Goal: Information Seeking & Learning: Learn about a topic

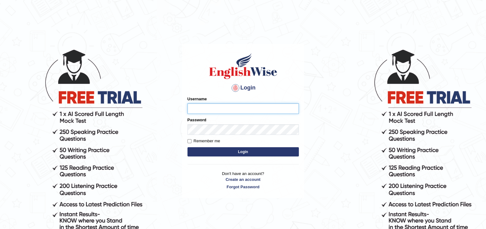
type input "maysi"
click at [428, 40] on body "Login Please fix the following errors: Username maysi Password Remember me Logi…" at bounding box center [243, 138] width 486 height 229
click at [276, 150] on button "Login" at bounding box center [242, 152] width 111 height 9
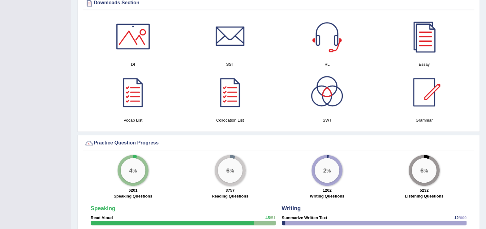
scroll to position [317, 0]
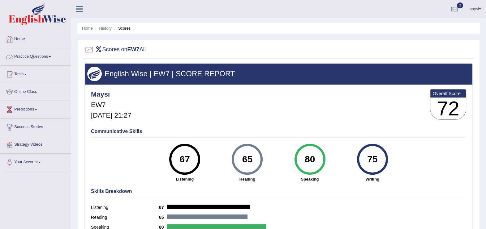
click at [49, 57] on link "Practice Questions" at bounding box center [35, 55] width 71 height 15
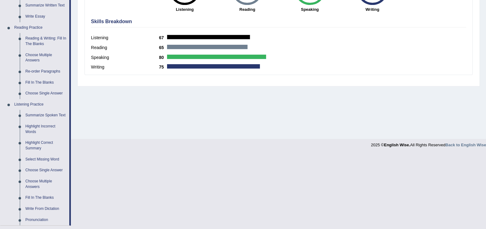
scroll to position [171, 0]
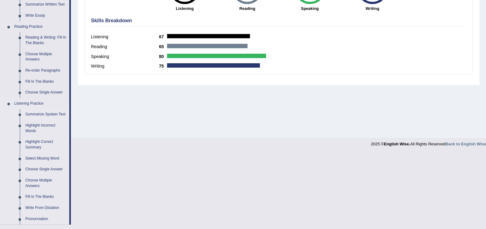
click at [41, 112] on link "Summarize Spoken Text" at bounding box center [46, 114] width 47 height 11
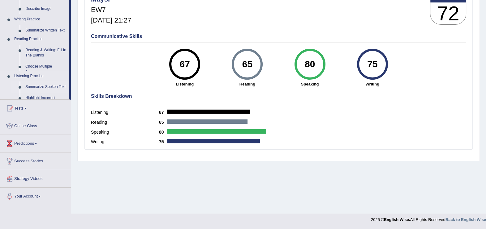
scroll to position [95, 0]
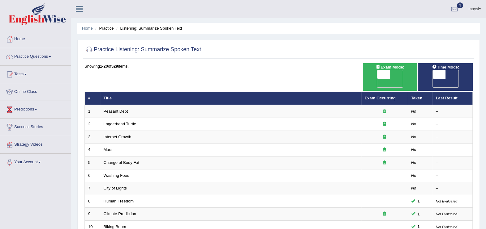
click at [433, 79] on span "OFF" at bounding box center [426, 83] width 13 height 9
checkbox input "true"
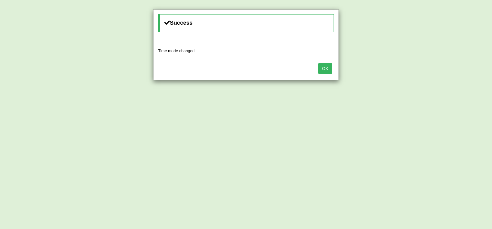
click at [328, 68] on button "OK" at bounding box center [325, 68] width 14 height 11
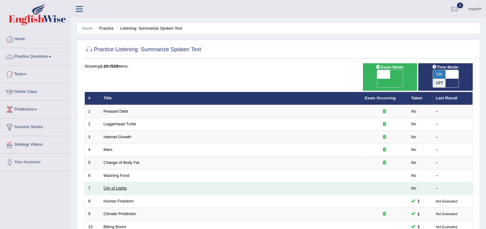
click at [126, 186] on link "City of Lights" at bounding box center [115, 188] width 23 height 5
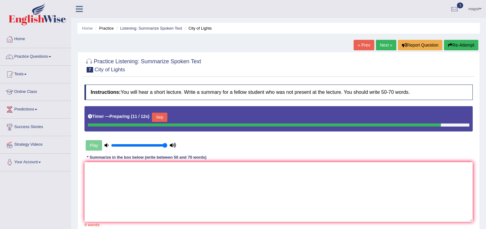
click at [158, 119] on button "Skip" at bounding box center [159, 117] width 15 height 9
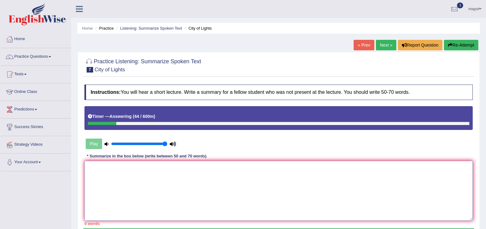
click at [161, 173] on textarea at bounding box center [278, 191] width 388 height 60
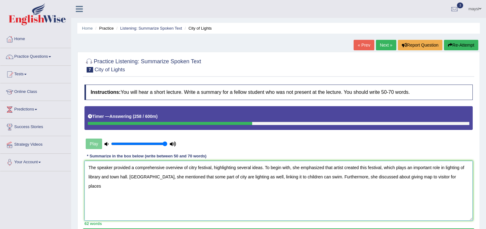
click at [425, 175] on textarea "The speaker provided a comprehensive overview of citry festival, highlighting s…" at bounding box center [278, 191] width 388 height 60
click at [422, 175] on textarea "The speaker provided a comprehensive overview of citry festival, highlighting s…" at bounding box center [278, 191] width 388 height 60
click at [451, 178] on textarea "The speaker provided a comprehensive overview of citry festival, highlighting s…" at bounding box center [278, 191] width 388 height 60
click at [88, 174] on textarea "The speaker provided a comprehensive overview of citry festival, highlighting s…" at bounding box center [278, 191] width 388 height 60
click at [450, 174] on textarea "The speaker provided a comprehensive overview of citry festival, highlighting s…" at bounding box center [278, 191] width 388 height 60
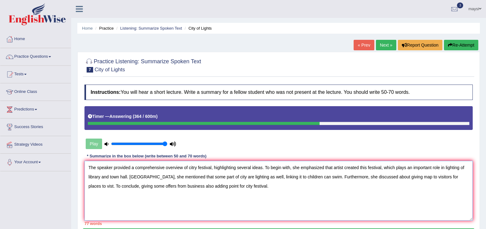
click at [194, 167] on textarea "The speaker provided a comprehensive overview of citry festival, highlighting s…" at bounding box center [278, 191] width 388 height 60
click at [186, 178] on textarea "The speaker provided a comprehensive overview of city festival, highlighting se…" at bounding box center [278, 191] width 388 height 60
drag, startPoint x: 388, startPoint y: 177, endPoint x: 461, endPoint y: 178, distance: 73.3
click at [461, 178] on textarea "The speaker provided a comprehensive overview of city festival, highlighting se…" at bounding box center [278, 191] width 388 height 60
click at [260, 176] on textarea "The speaker provided a comprehensive overview of city festival, highlighting se…" at bounding box center [278, 191] width 388 height 60
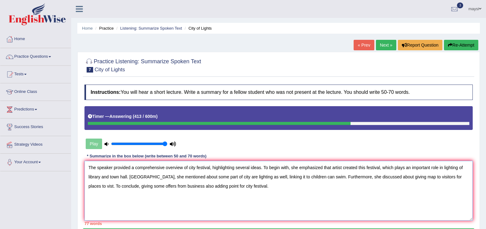
click at [191, 175] on textarea "The speaker provided a comprehensive overview of city festival, highlighting se…" at bounding box center [278, 191] width 388 height 60
paste textarea "giving map to visitors for places to vist"
click at [162, 186] on textarea "The speaker provided a comprehensive overview of city festival, highlighting se…" at bounding box center [278, 191] width 388 height 60
click at [340, 176] on textarea "The speaker provided a comprehensive overview of city festival, highlighting se…" at bounding box center [278, 191] width 388 height 60
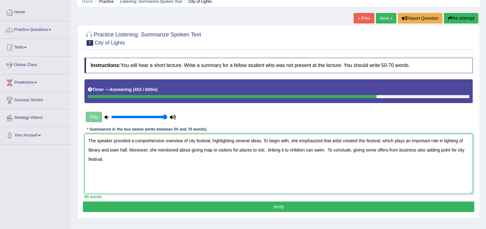
scroll to position [26, 0]
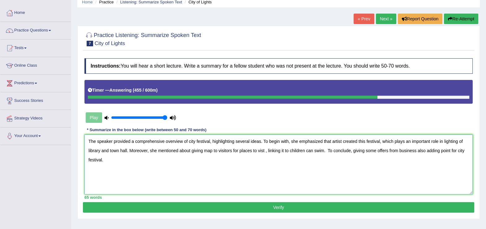
click at [325, 149] on textarea "The speaker provided a comprehensive overview of city festival, highlighting se…" at bounding box center [278, 165] width 388 height 60
type textarea "The speaker provided a comprehensive overview of city festival, highlighting se…"
click at [324, 207] on button "Verify" at bounding box center [278, 208] width 391 height 11
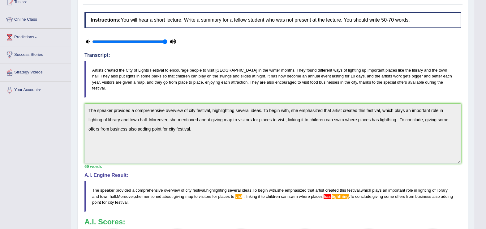
scroll to position [0, 0]
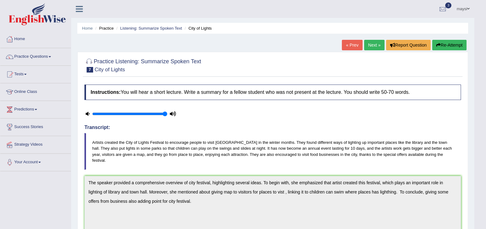
click at [457, 48] on button "Re-Attempt" at bounding box center [449, 45] width 34 height 11
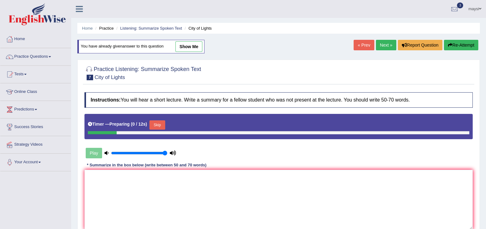
click at [156, 125] on button "Skip" at bounding box center [156, 125] width 15 height 9
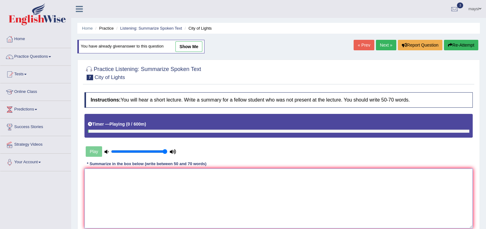
click at [143, 178] on textarea at bounding box center [278, 199] width 388 height 60
paste textarea "The speaker provided a comprehensive overview of city festival, highlighting se…"
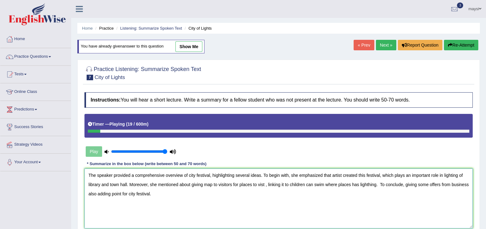
click at [263, 184] on textarea "The speaker provided a comprehensive overview of city festival, highlighting se…" at bounding box center [278, 199] width 388 height 60
click at [371, 184] on textarea "The speaker provided a comprehensive overview of city festival, highlighting se…" at bounding box center [278, 199] width 388 height 60
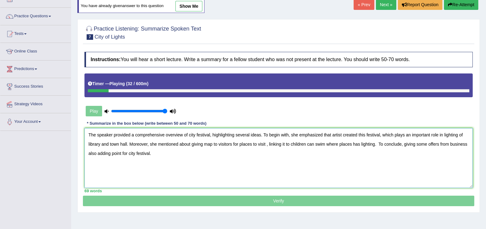
scroll to position [45, 0]
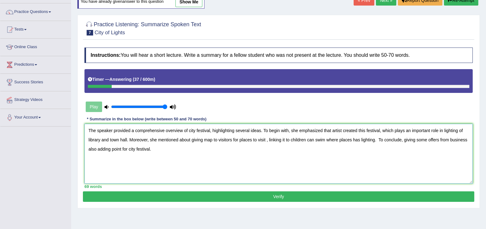
type textarea "The speaker provided a comprehensive overview of city festival, highlighting se…"
click at [382, 194] on button "Verify" at bounding box center [278, 197] width 391 height 11
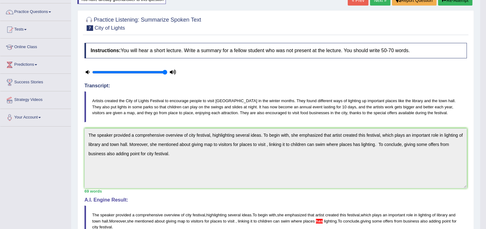
click at [486, 109] on html "Toggle navigation Home Practice Questions Speaking Practice Read Aloud Repeat S…" at bounding box center [243, 69] width 486 height 229
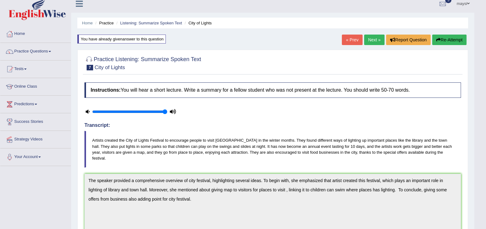
scroll to position [6, 0]
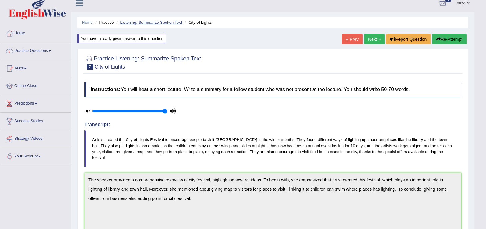
click at [147, 23] on link "Listening: Summarize Spoken Text" at bounding box center [151, 22] width 62 height 5
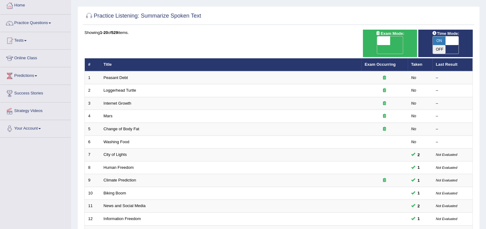
scroll to position [36, 0]
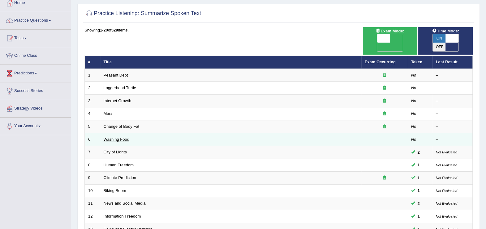
click at [118, 137] on link "Washing Food" at bounding box center [117, 139] width 26 height 5
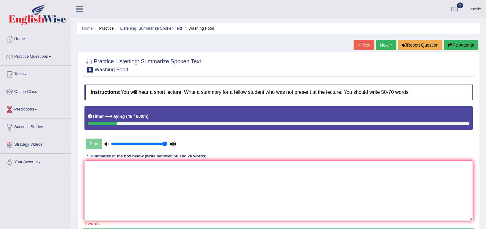
click at [453, 45] on button "Re-Attempt" at bounding box center [461, 45] width 34 height 11
click at [452, 43] on button "Re-Attempt" at bounding box center [461, 45] width 34 height 11
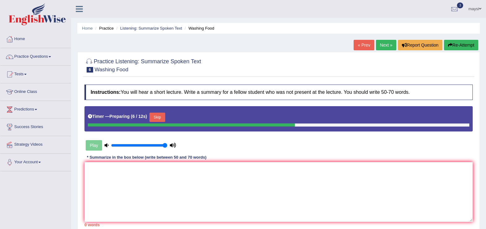
click at [156, 114] on button "Skip" at bounding box center [156, 117] width 15 height 9
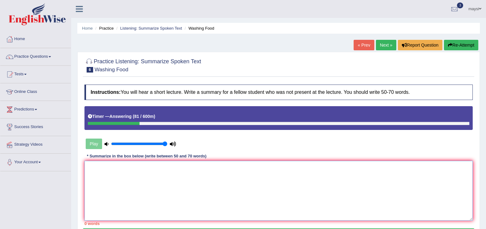
click at [117, 174] on textarea at bounding box center [278, 191] width 388 height 60
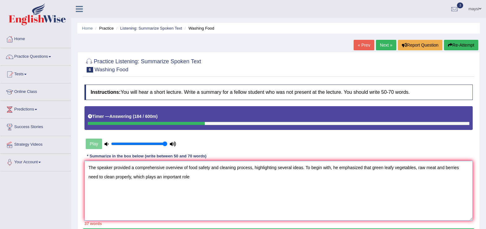
click at [209, 182] on textarea "The speaker provided a comprehensive overview of food safety and cleaning proce…" at bounding box center [278, 191] width 388 height 60
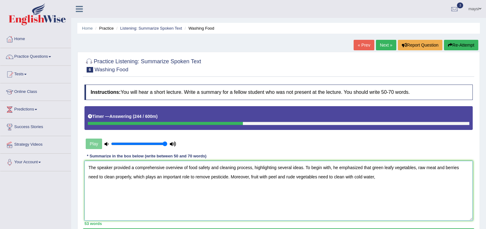
click at [387, 179] on textarea "The speaker provided a comprehensive overview of food safety and cleaning proce…" at bounding box center [278, 191] width 388 height 60
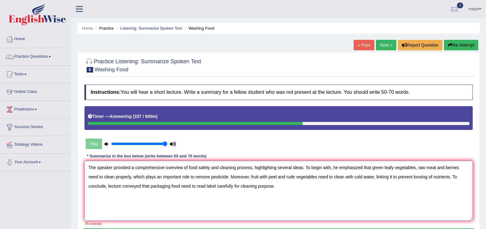
click at [178, 178] on textarea "The speaker provided a comprehensive overview of food safety and cleaning proce…" at bounding box center [278, 191] width 388 height 60
click at [456, 167] on textarea "The speaker provided a comprehensive overview of food safety and cleaning proce…" at bounding box center [278, 191] width 388 height 60
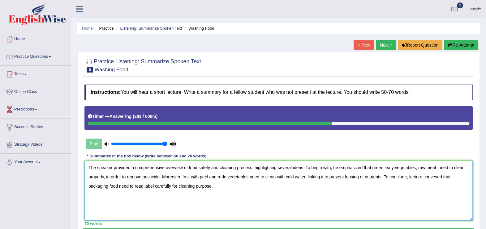
click at [414, 166] on textarea "The speaker provided a comprehensive overview of food safety and cleaning proce…" at bounding box center [278, 191] width 388 height 60
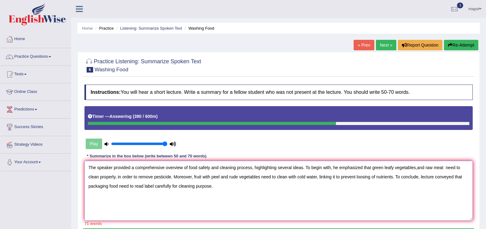
click at [430, 167] on textarea "The speaker provided a comprehensive overview of food safety and cleaning proce…" at bounding box center [278, 191] width 388 height 60
click at [415, 167] on textarea "The speaker provided a comprehensive overview of food safety and cleaning proce…" at bounding box center [278, 191] width 388 height 60
click at [441, 167] on textarea "The speaker provided a comprehensive overview of food safety and cleaning proce…" at bounding box center [278, 191] width 388 height 60
click at [414, 167] on textarea "The speaker provided a comprehensive overview of food safety and cleaning proce…" at bounding box center [278, 191] width 388 height 60
click at [441, 167] on textarea "The speaker provided a comprehensive overview of food safety and cleaning proce…" at bounding box center [278, 191] width 388 height 60
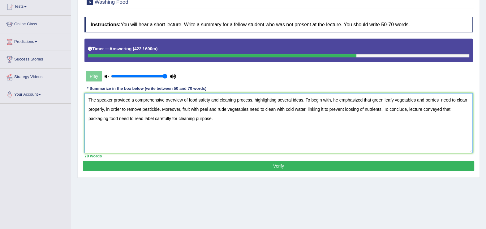
scroll to position [76, 0]
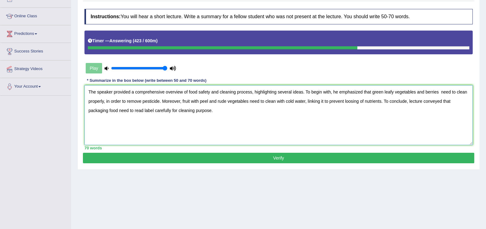
type textarea "The speaker provided a comprehensive overview of food safety and cleaning proce…"
click at [337, 158] on button "Verify" at bounding box center [278, 158] width 391 height 11
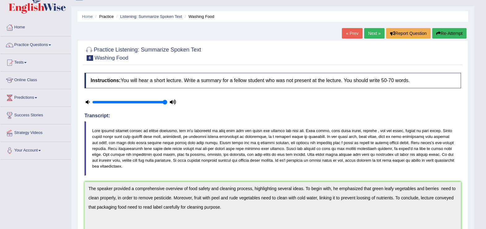
scroll to position [0, 0]
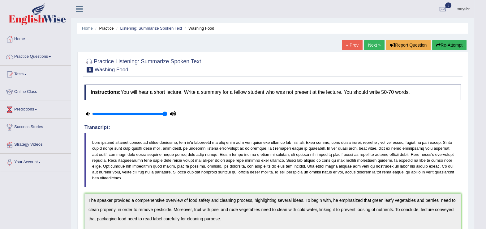
click at [445, 45] on button "Re-Attempt" at bounding box center [449, 45] width 34 height 11
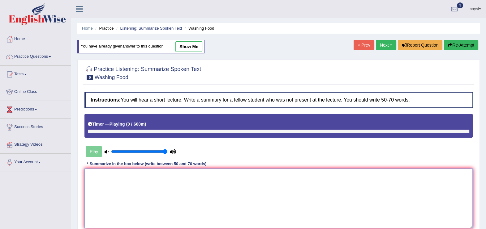
click at [152, 179] on textarea at bounding box center [278, 199] width 388 height 60
paste textarea "The speaker provided a comprehensive overview of food safety and cleaning proce…"
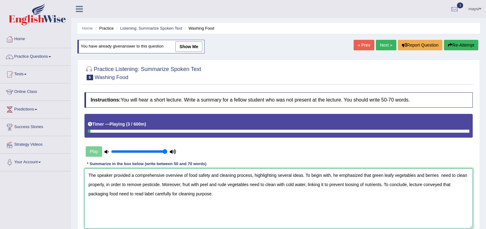
click at [189, 184] on textarea "The speaker provided a comprehensive overview of food safety and cleaning proce…" at bounding box center [278, 199] width 388 height 60
click at [227, 184] on textarea "The speaker provided a comprehensive overview of food safety and cleaning proce…" at bounding box center [278, 199] width 388 height 60
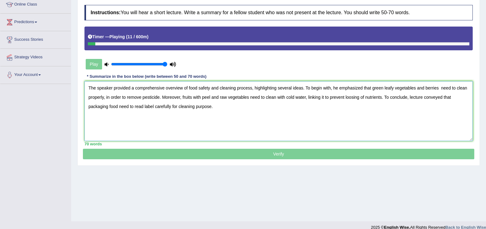
scroll to position [95, 0]
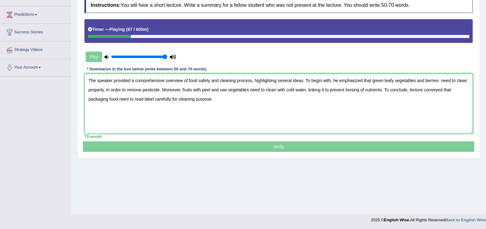
click at [327, 88] on textarea "The speaker provided a comprehensive overview of food safety and cleaning proce…" at bounding box center [278, 104] width 388 height 60
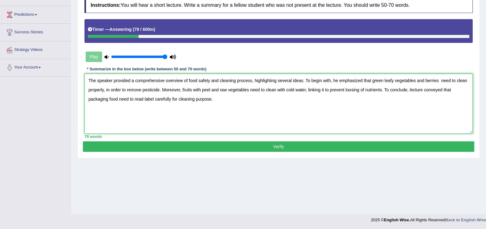
type textarea "The speaker provided a comprehensive overview of food safety and cleaning proce…"
click at [277, 144] on button "Verify" at bounding box center [278, 147] width 391 height 11
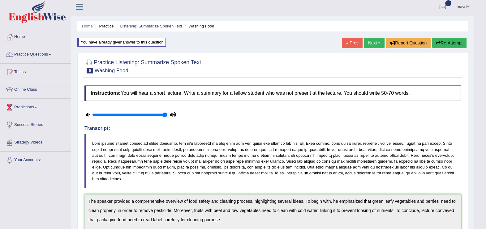
scroll to position [2, 0]
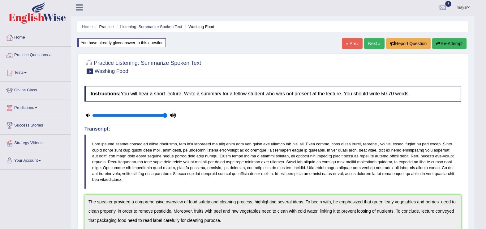
click at [45, 54] on link "Practice Questions" at bounding box center [35, 54] width 71 height 15
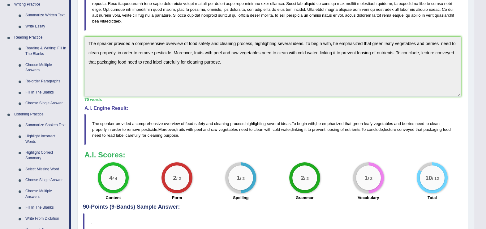
scroll to position [183, 0]
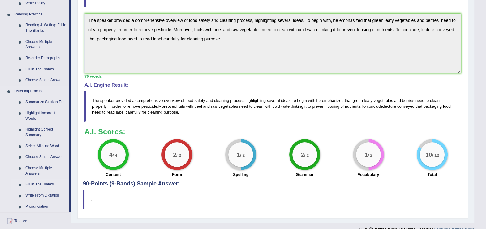
click at [39, 184] on link "Fill In The Blanks" at bounding box center [46, 184] width 47 height 11
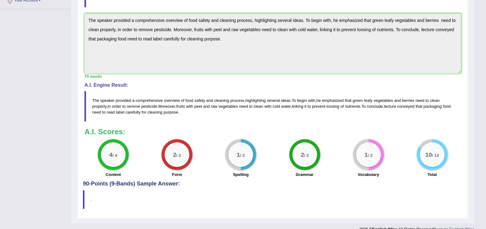
scroll to position [107, 0]
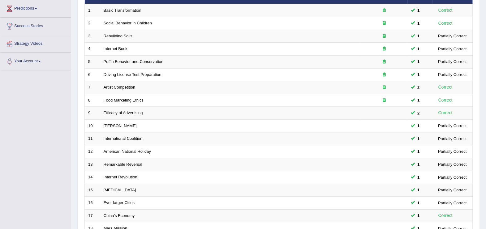
scroll to position [178, 0]
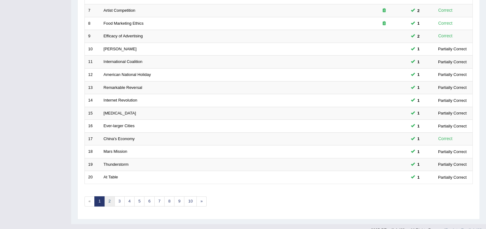
click at [112, 197] on link "2" at bounding box center [109, 202] width 10 height 10
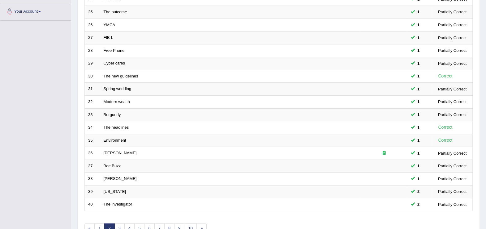
scroll to position [178, 0]
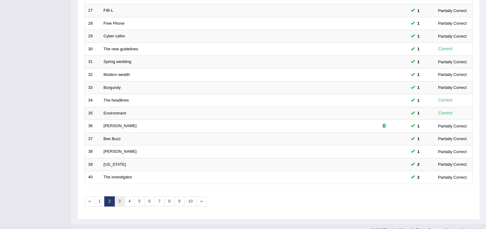
click at [119, 197] on link "3" at bounding box center [119, 202] width 10 height 10
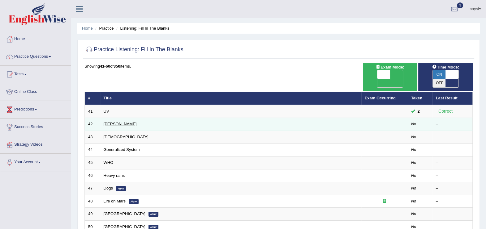
click at [119, 122] on link "[PERSON_NAME]" at bounding box center [120, 124] width 33 height 5
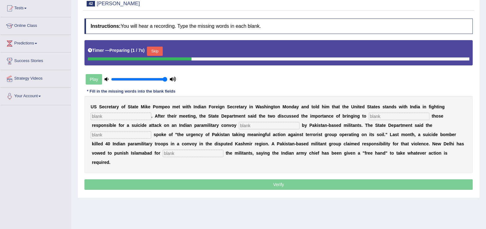
scroll to position [95, 0]
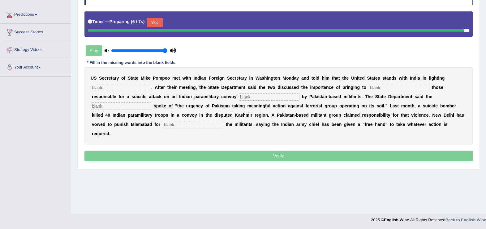
click at [156, 22] on button "Skip" at bounding box center [154, 22] width 15 height 9
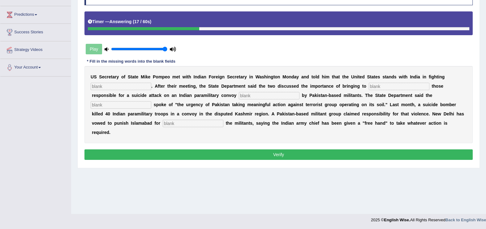
click at [370, 86] on input "text" at bounding box center [399, 86] width 61 height 7
type input "justice"
click at [239, 97] on input "text" at bounding box center [269, 95] width 61 height 7
type input "claimed"
click at [151, 101] on input "text" at bounding box center [121, 104] width 61 height 7
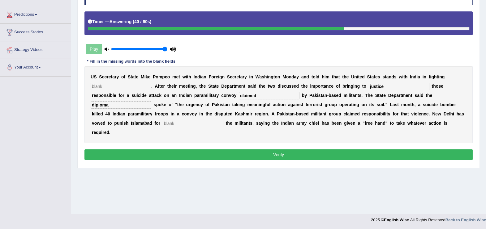
type input "diploma"
click at [223, 120] on input "text" at bounding box center [193, 123] width 61 height 7
type input "sheltering"
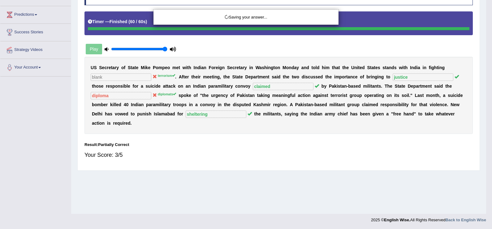
click at [117, 89] on div "Saving your answer..." at bounding box center [246, 114] width 492 height 229
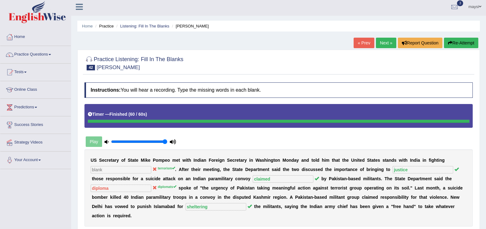
scroll to position [1, 0]
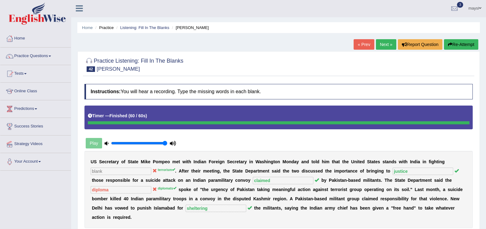
click at [456, 42] on button "Re-Attempt" at bounding box center [461, 44] width 34 height 11
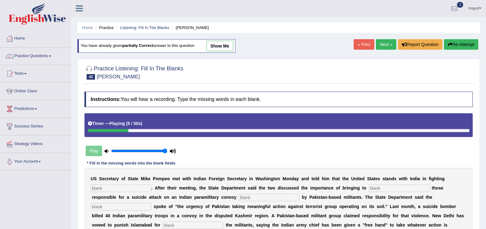
click at [124, 186] on input "text" at bounding box center [121, 188] width 61 height 7
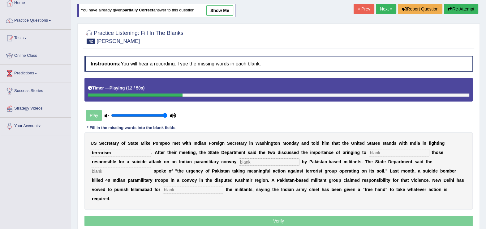
scroll to position [67, 0]
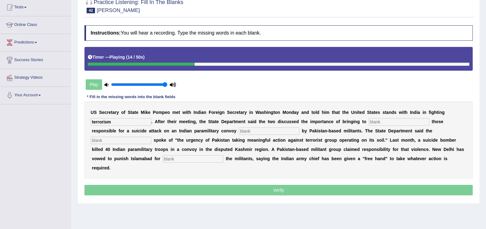
type input "terrorism"
click at [369, 121] on input "text" at bounding box center [399, 121] width 61 height 7
type input "justice"
click at [239, 132] on input "text" at bounding box center [269, 131] width 61 height 7
type input "claimed"
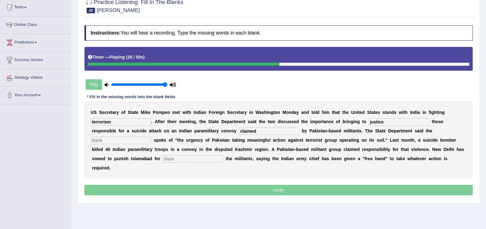
click at [151, 137] on input "text" at bounding box center [121, 140] width 61 height 7
type input "diplomats"
click at [223, 156] on input "text" at bounding box center [193, 159] width 61 height 7
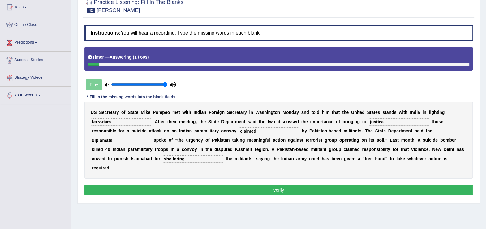
type input "sheltering"
click at [316, 185] on button "Verify" at bounding box center [278, 190] width 388 height 11
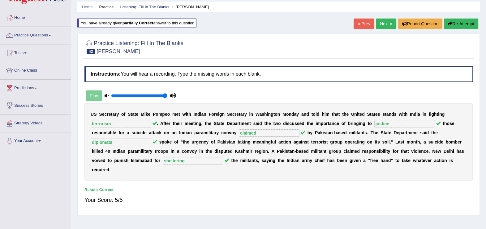
scroll to position [0, 0]
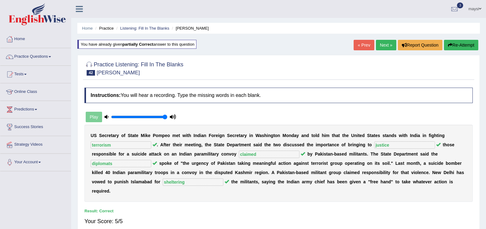
click at [391, 44] on link "Next »" at bounding box center [386, 45] width 20 height 11
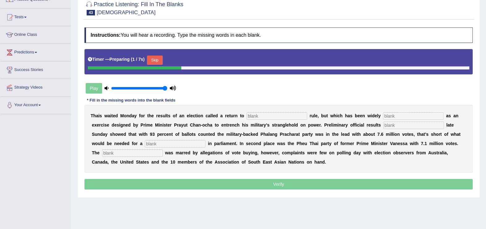
scroll to position [73, 0]
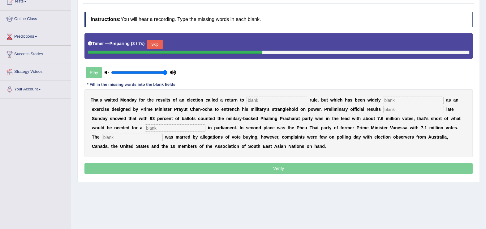
click at [156, 41] on button "Skip" at bounding box center [154, 44] width 15 height 9
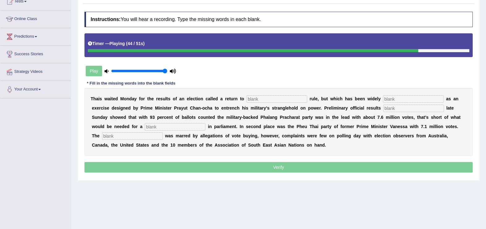
click at [247, 96] on input "text" at bounding box center [277, 99] width 61 height 7
click at [247, 96] on input "dedmoc" at bounding box center [277, 99] width 61 height 7
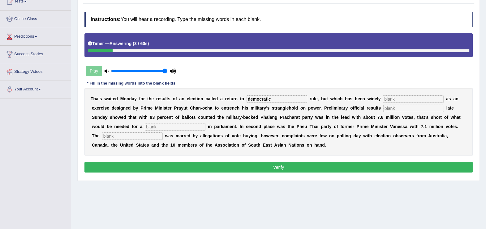
type input "democratic"
click at [383, 96] on input "text" at bounding box center [413, 99] width 61 height 7
type input "criticized"
click at [383, 108] on input "text" at bounding box center [413, 108] width 61 height 7
type input "released"
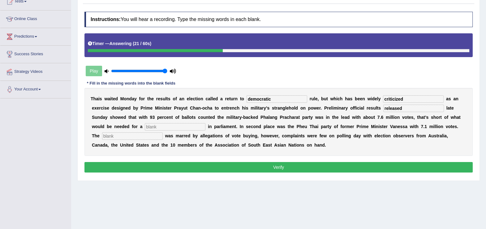
click at [145, 125] on input "text" at bounding box center [175, 126] width 61 height 7
type input "majority"
click at [163, 133] on input "text" at bounding box center [132, 136] width 61 height 7
type input "campaign"
click at [303, 165] on button "Verify" at bounding box center [278, 167] width 388 height 11
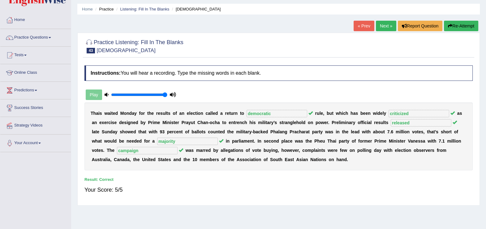
scroll to position [22, 0]
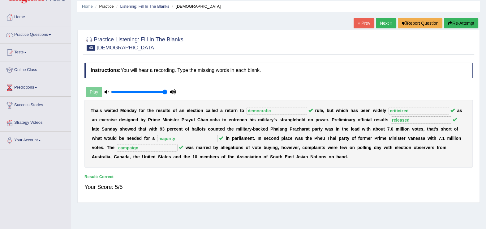
click at [370, 25] on link "« Prev" at bounding box center [364, 23] width 20 height 11
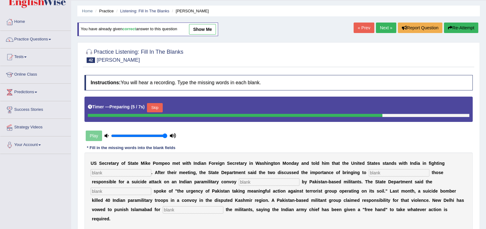
scroll to position [9, 0]
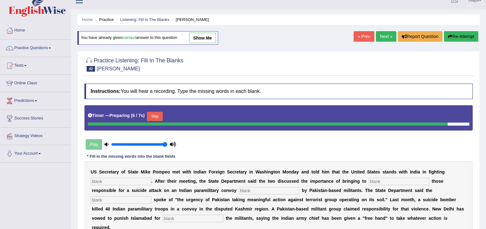
click at [203, 37] on link "show me" at bounding box center [202, 38] width 27 height 11
type input "terrorism"
type input "justice"
type input "claimed"
type input "diplomats"
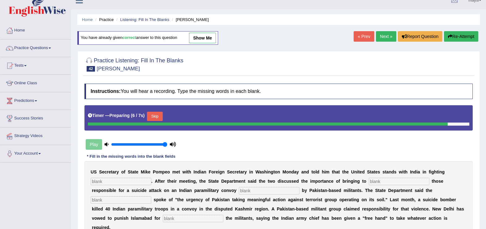
type input "sheltering"
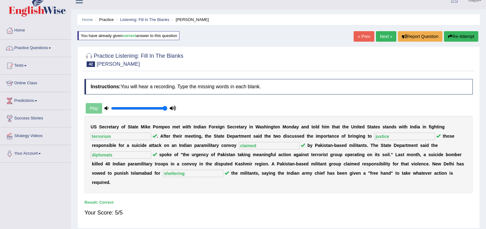
scroll to position [8, 0]
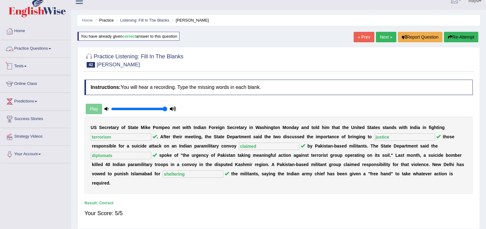
click at [48, 50] on link "Practice Questions" at bounding box center [35, 47] width 71 height 15
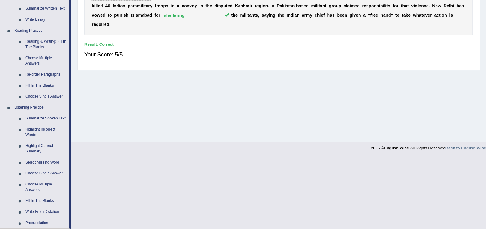
scroll to position [175, 0]
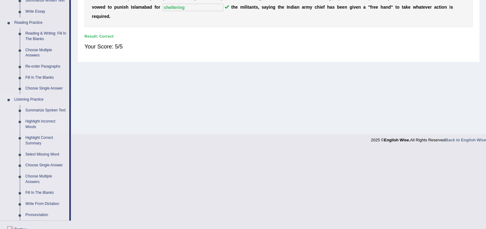
click at [43, 120] on link "Highlight Incorrect Words" at bounding box center [46, 124] width 47 height 16
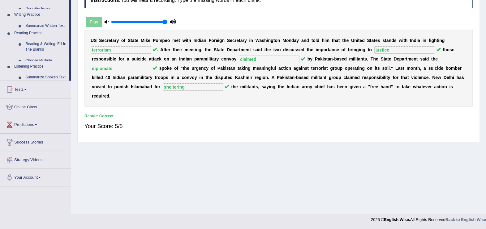
scroll to position [95, 0]
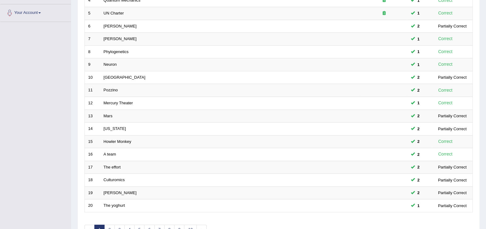
scroll to position [178, 0]
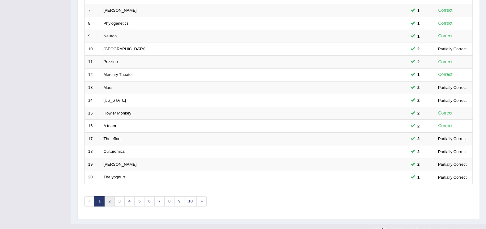
click at [111, 197] on link "2" at bounding box center [109, 202] width 10 height 10
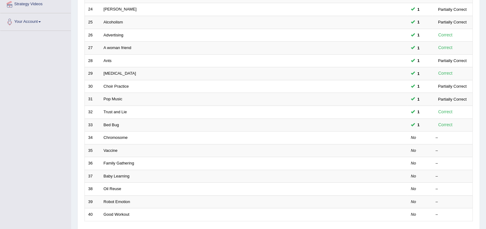
scroll to position [178, 0]
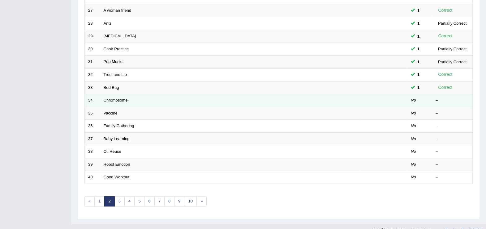
click at [110, 94] on td "Chromosome" at bounding box center [230, 100] width 261 height 13
click at [112, 98] on link "Chromosome" at bounding box center [116, 100] width 24 height 5
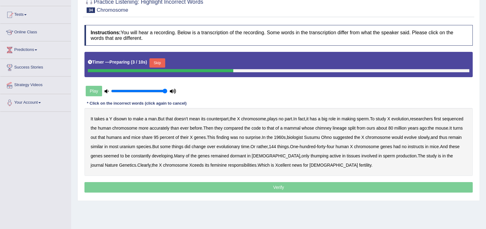
scroll to position [71, 0]
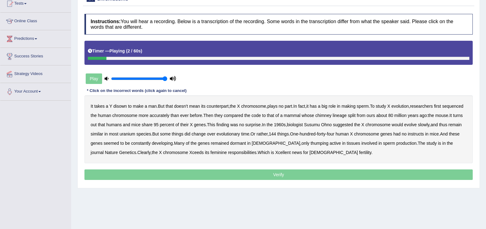
click at [119, 106] on b "disown" at bounding box center [120, 106] width 14 height 5
click at [331, 116] on b "chimney" at bounding box center [323, 115] width 16 height 5
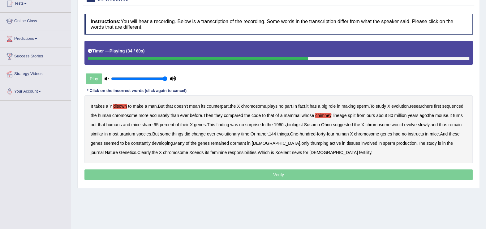
click at [135, 135] on b "uranium" at bounding box center [127, 134] width 16 height 5
click at [424, 133] on b "instructs" at bounding box center [416, 134] width 16 height 5
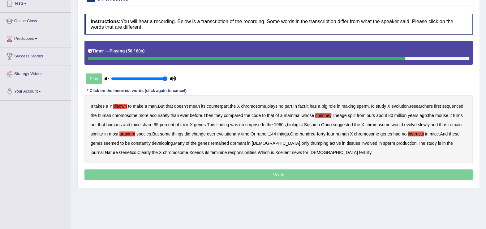
click at [319, 141] on b "thumping" at bounding box center [320, 143] width 18 height 5
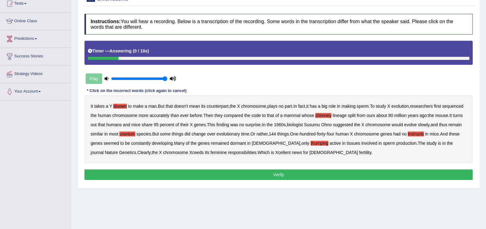
click at [287, 171] on button "Verify" at bounding box center [278, 175] width 388 height 11
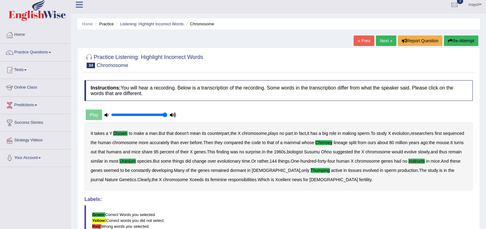
scroll to position [4, 0]
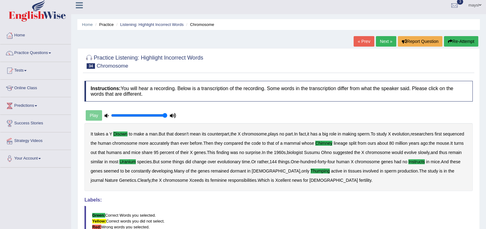
click at [388, 40] on link "Next »" at bounding box center [386, 41] width 20 height 11
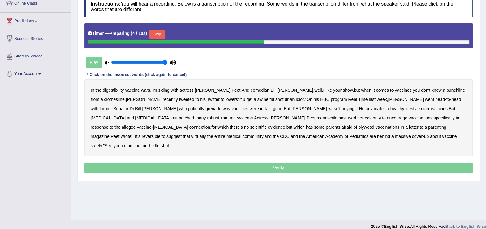
scroll to position [89, 0]
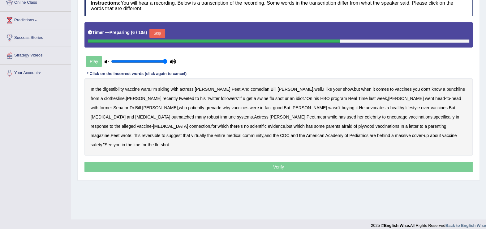
click at [159, 33] on button "Skip" at bounding box center [156, 33] width 15 height 9
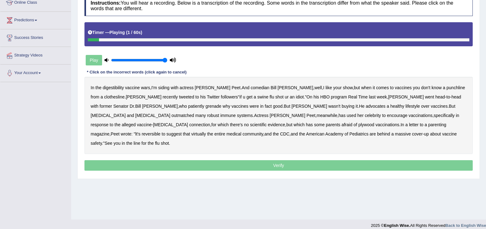
click at [109, 85] on b "digestibility" at bounding box center [113, 87] width 21 height 5
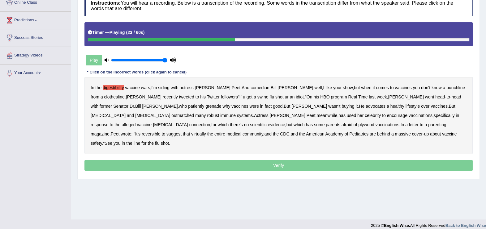
click at [205, 106] on b "grenade" at bounding box center [213, 106] width 16 height 5
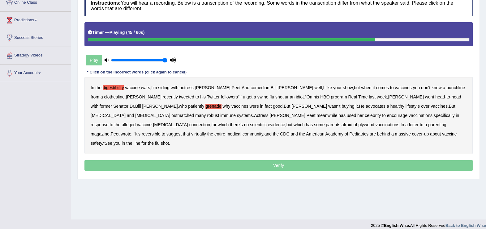
click at [358, 124] on b "plywood" at bounding box center [366, 124] width 16 height 5
click at [161, 132] on b "reversible" at bounding box center [151, 134] width 19 height 5
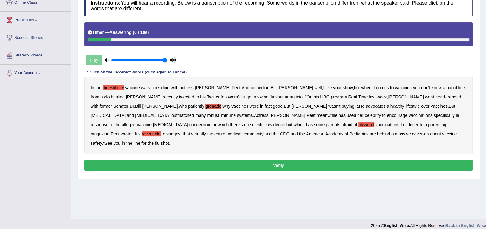
click at [280, 161] on button "Verify" at bounding box center [278, 166] width 388 height 11
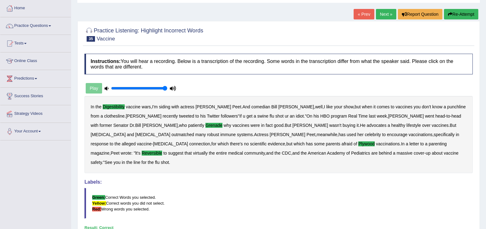
scroll to position [18, 0]
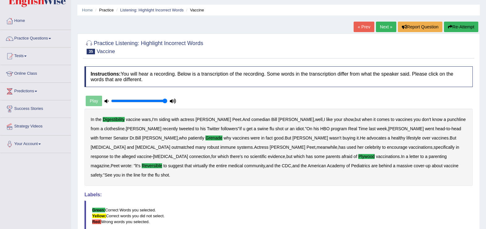
click at [363, 26] on link "« Prev" at bounding box center [364, 27] width 20 height 11
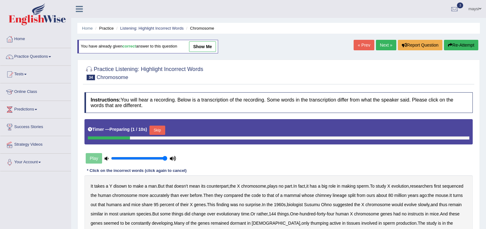
click at [206, 47] on link "show me" at bounding box center [202, 46] width 27 height 11
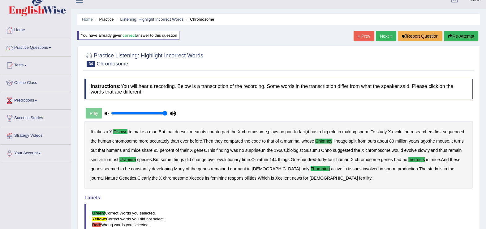
scroll to position [2, 0]
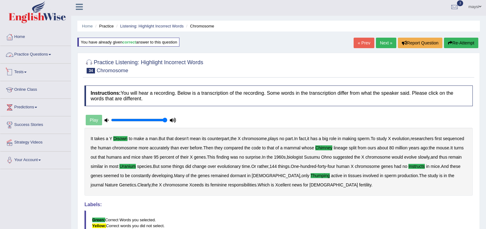
click at [42, 53] on link "Practice Questions" at bounding box center [35, 53] width 71 height 15
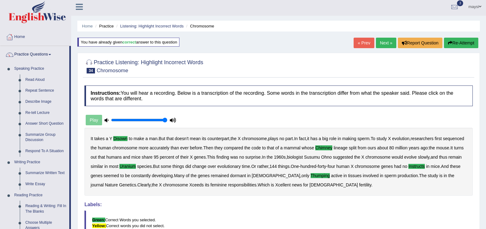
drag, startPoint x: 70, startPoint y: 109, endPoint x: 71, endPoint y: 138, distance: 28.8
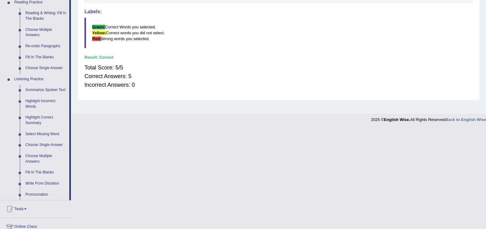
scroll to position [204, 0]
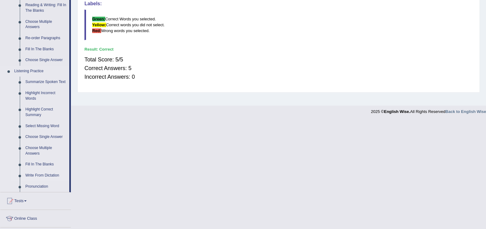
click at [54, 173] on link "Write From Dictation" at bounding box center [46, 175] width 47 height 11
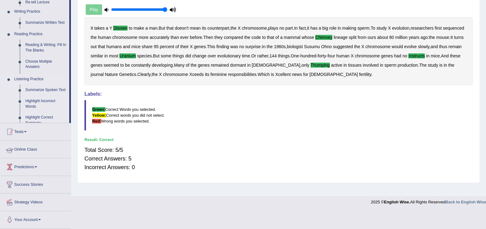
scroll to position [95, 0]
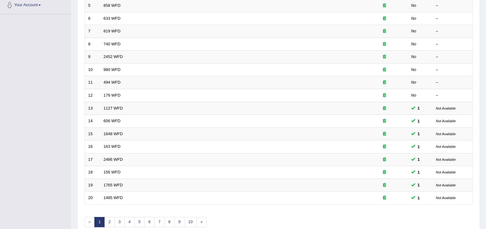
scroll to position [167, 0]
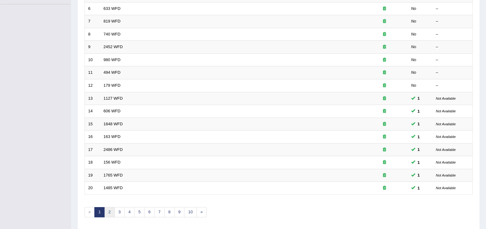
click at [110, 208] on link "2" at bounding box center [109, 213] width 10 height 10
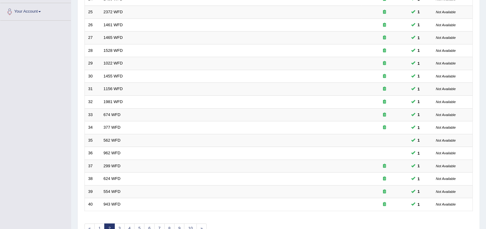
scroll to position [178, 0]
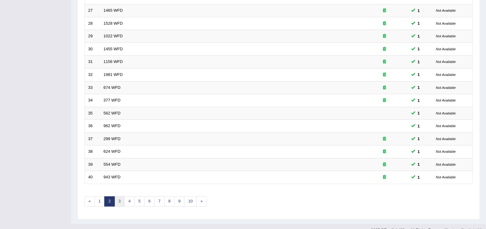
click at [121, 197] on link "3" at bounding box center [119, 202] width 10 height 10
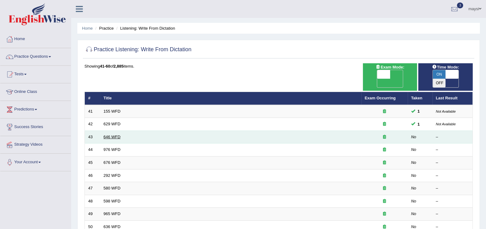
click at [117, 135] on link "646 WFD" at bounding box center [112, 137] width 17 height 5
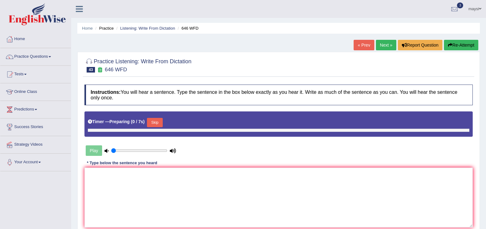
type input "1"
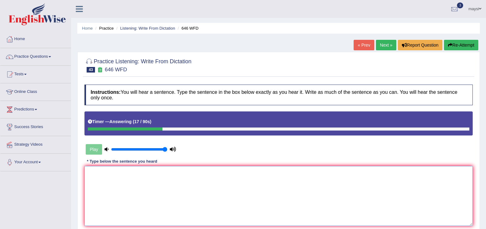
click at [117, 175] on textarea at bounding box center [278, 196] width 388 height 60
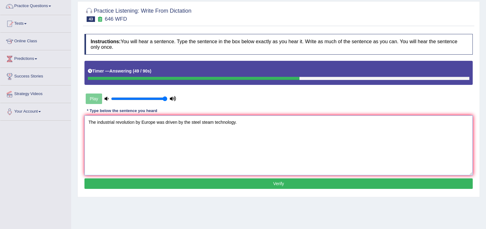
scroll to position [59, 0]
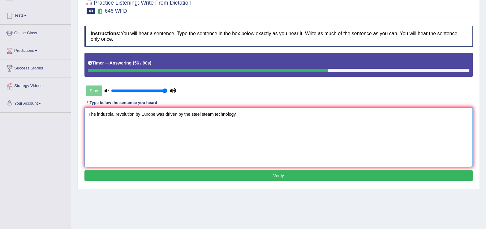
click at [141, 113] on textarea "The industrial revolution by Europe was driven by the steel steam technology." at bounding box center [278, 138] width 388 height 60
type textarea "The industrial revolution by of Europe was driven by the steel steam technology."
click at [224, 172] on button "Verify" at bounding box center [278, 176] width 388 height 11
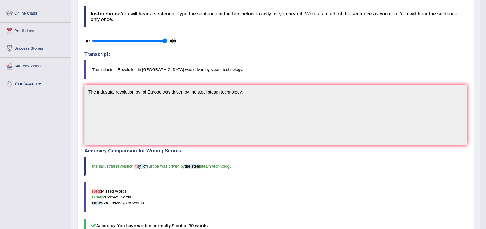
scroll to position [0, 0]
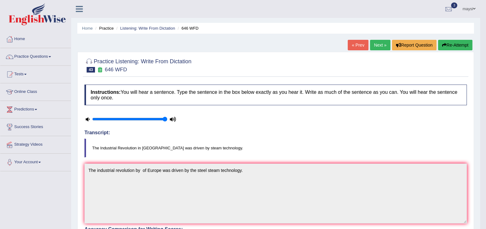
click at [384, 45] on link "Next »" at bounding box center [380, 45] width 20 height 11
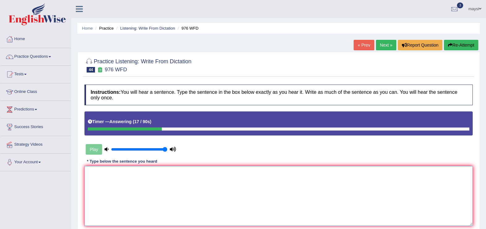
click at [218, 186] on textarea at bounding box center [278, 196] width 388 height 60
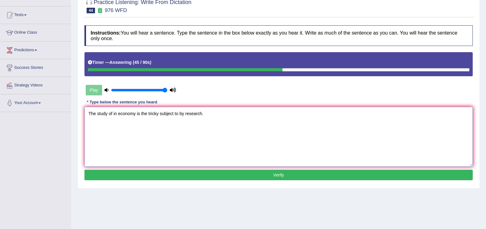
scroll to position [61, 0]
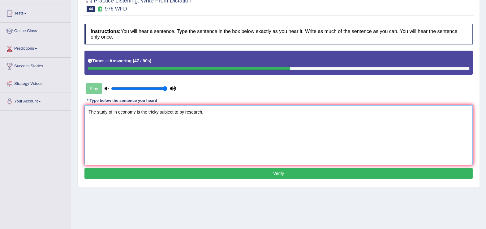
type textarea "The study of in economy is the tricky subject to by research."
click at [317, 172] on button "Verify" at bounding box center [278, 174] width 388 height 11
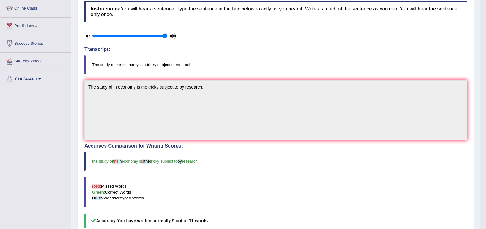
scroll to position [24, 0]
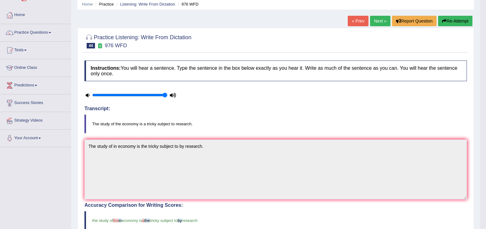
click at [377, 21] on link "Next »" at bounding box center [380, 21] width 20 height 11
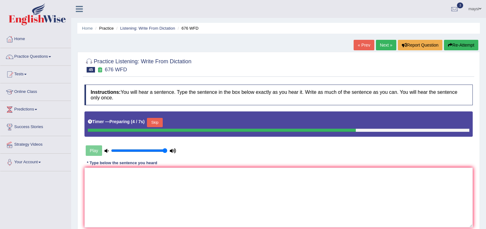
click at [153, 122] on button "Skip" at bounding box center [154, 122] width 15 height 9
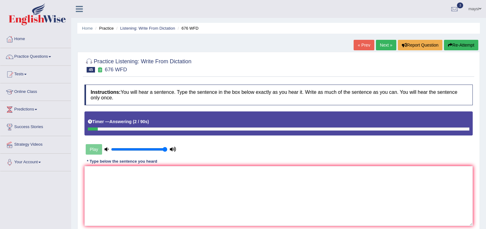
click at [463, 48] on button "Re-Attempt" at bounding box center [461, 45] width 34 height 11
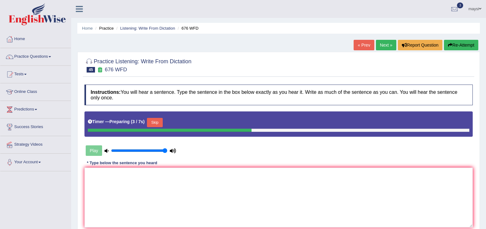
click at [155, 125] on button "Skip" at bounding box center [154, 122] width 15 height 9
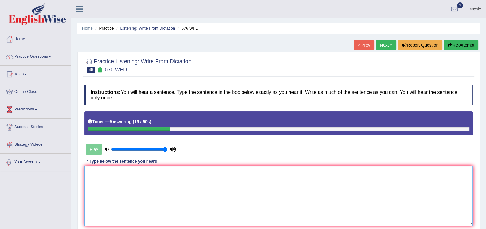
click at [128, 190] on textarea at bounding box center [278, 196] width 388 height 60
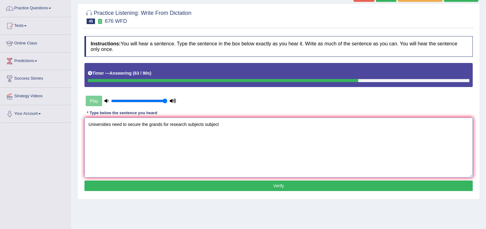
scroll to position [49, 0]
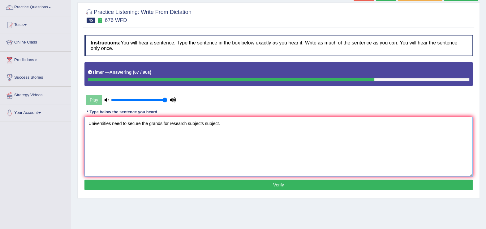
type textarea "Universities need to secure the grands for research subjects subject."
click at [256, 184] on button "Verify" at bounding box center [278, 185] width 388 height 11
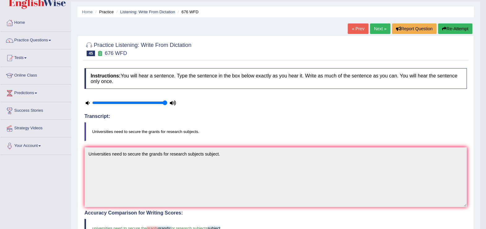
scroll to position [13, 0]
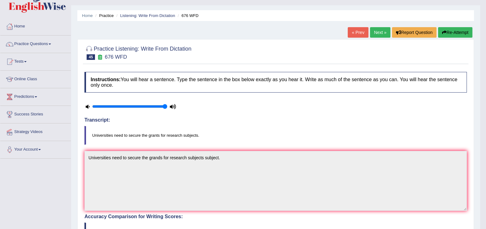
click at [379, 30] on link "Next »" at bounding box center [380, 32] width 20 height 11
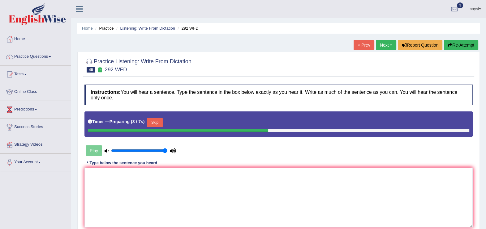
click at [153, 121] on button "Skip" at bounding box center [154, 122] width 15 height 9
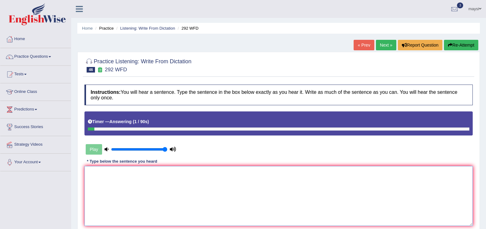
click at [138, 177] on textarea at bounding box center [278, 196] width 388 height 60
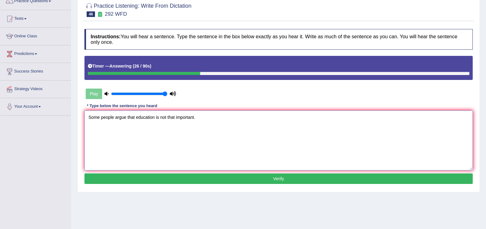
scroll to position [57, 0]
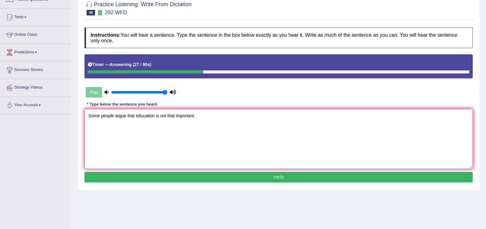
type textarea "Some people argue that education is not that important."
click at [357, 175] on button "Verify" at bounding box center [278, 177] width 388 height 11
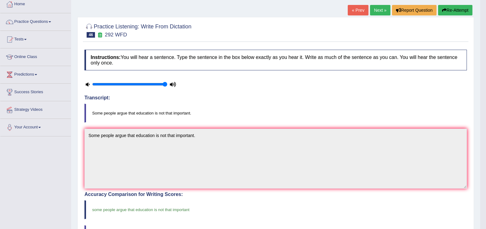
scroll to position [20, 0]
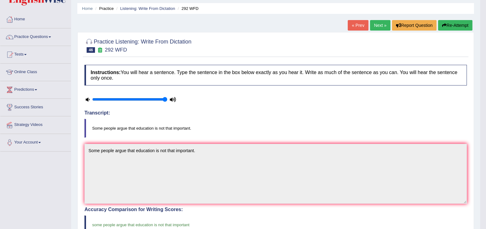
click at [357, 23] on link "« Prev" at bounding box center [358, 25] width 20 height 11
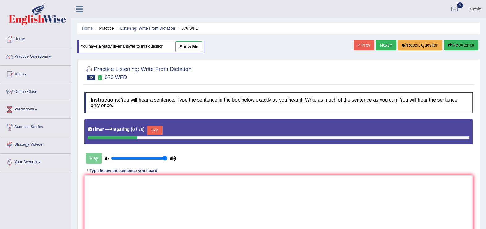
click at [190, 49] on link "show me" at bounding box center [188, 46] width 27 height 11
type textarea "Universities need to secure the grands for research subjects subject."
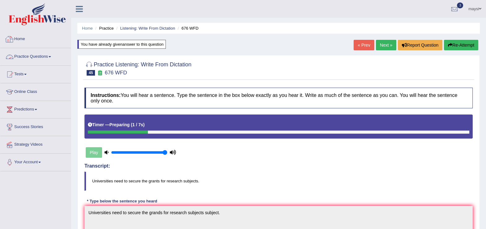
click at [49, 56] on link "Practice Questions" at bounding box center [35, 55] width 71 height 15
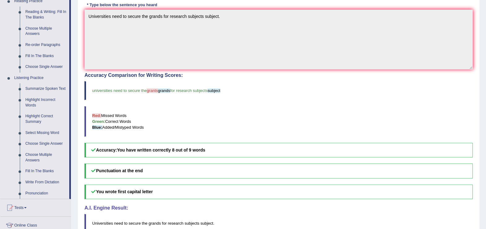
scroll to position [201, 0]
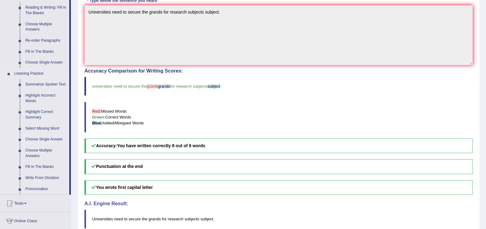
click at [45, 139] on link "Choose Single Answer" at bounding box center [46, 139] width 47 height 11
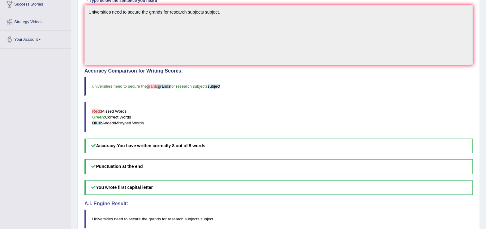
scroll to position [89, 0]
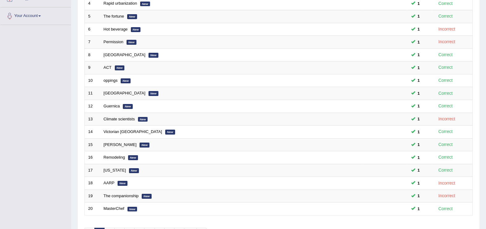
scroll to position [178, 0]
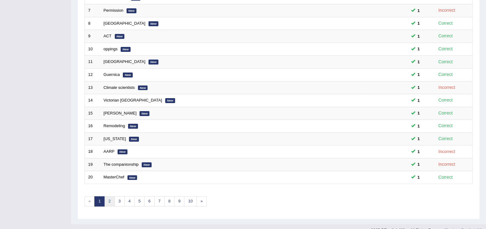
click at [108, 197] on link "2" at bounding box center [109, 202] width 10 height 10
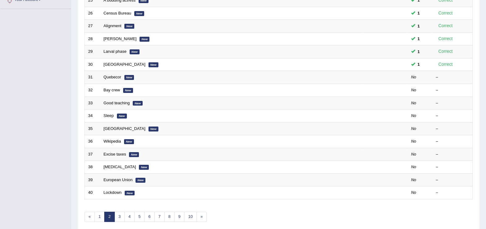
scroll to position [160, 0]
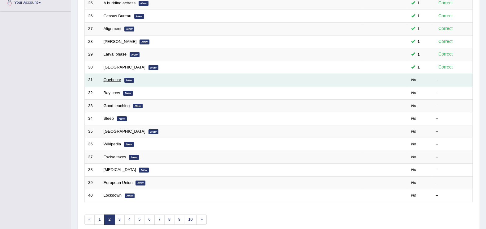
click at [110, 78] on link "Quebecor" at bounding box center [113, 80] width 18 height 5
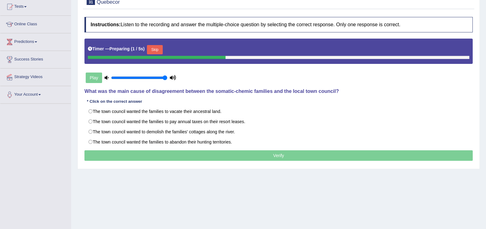
scroll to position [77, 0]
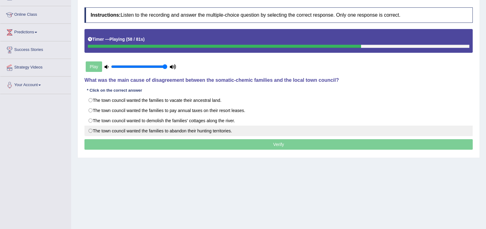
click at [139, 131] on label "The town council wanted the families to abandon their hunting territories." at bounding box center [278, 131] width 388 height 11
radio input "true"
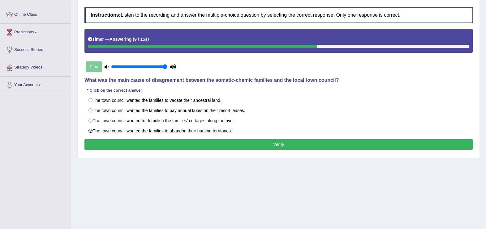
click at [188, 146] on button "Verify" at bounding box center [278, 144] width 388 height 11
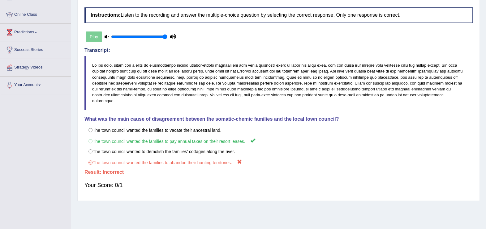
scroll to position [0, 0]
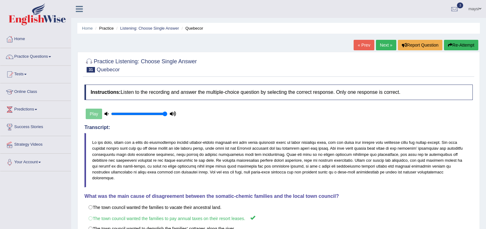
click at [385, 48] on link "Next »" at bounding box center [386, 45] width 20 height 11
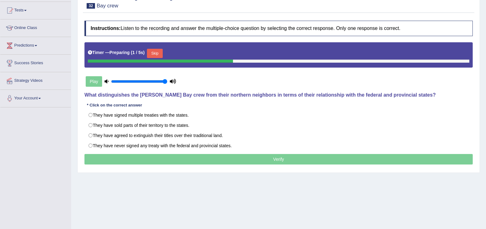
scroll to position [70, 0]
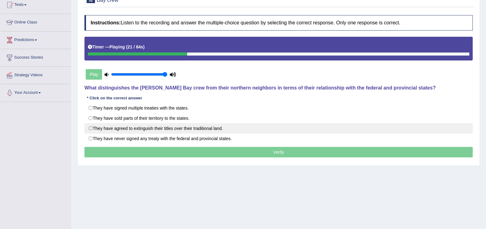
click at [204, 127] on label "They have agreed to extinguish their titles over their traditional land." at bounding box center [278, 128] width 388 height 11
radio input "true"
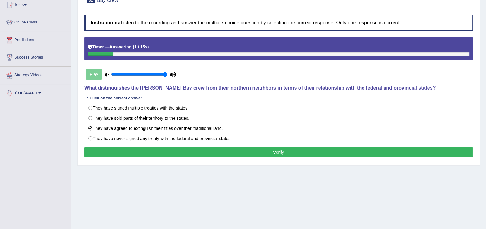
click at [316, 151] on button "Verify" at bounding box center [278, 152] width 388 height 11
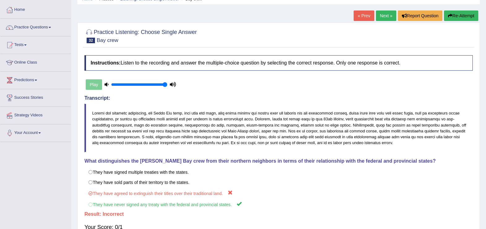
scroll to position [0, 0]
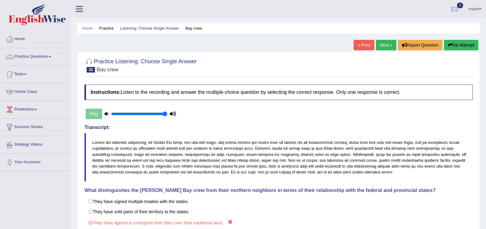
click at [387, 47] on link "Next »" at bounding box center [386, 45] width 20 height 11
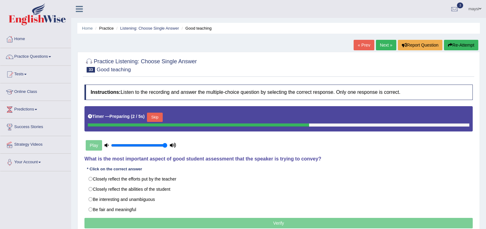
click at [158, 118] on button "Skip" at bounding box center [154, 117] width 15 height 9
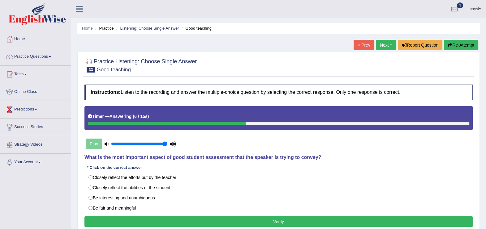
click at [461, 45] on button "Re-Attempt" at bounding box center [461, 45] width 34 height 11
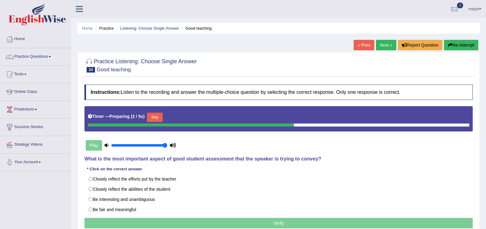
click at [153, 119] on button "Skip" at bounding box center [154, 117] width 15 height 9
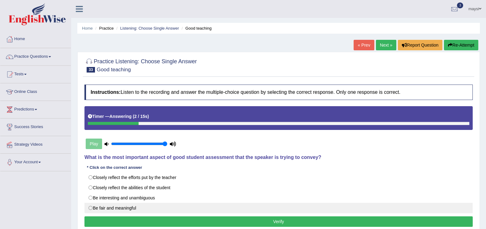
click at [100, 209] on label "Be fair and meaningful" at bounding box center [278, 208] width 388 height 11
radio input "true"
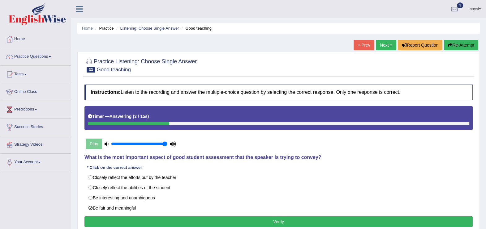
click at [145, 221] on button "Verify" at bounding box center [278, 222] width 388 height 11
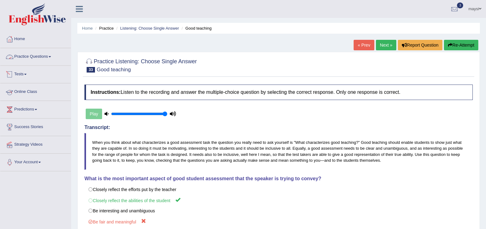
click at [46, 62] on link "Practice Questions" at bounding box center [35, 55] width 71 height 15
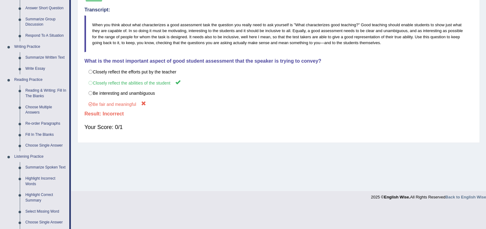
scroll to position [122, 0]
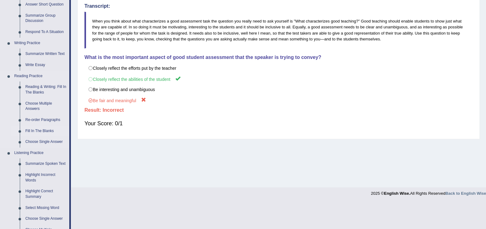
click at [37, 129] on link "Fill In The Blanks" at bounding box center [46, 131] width 47 height 11
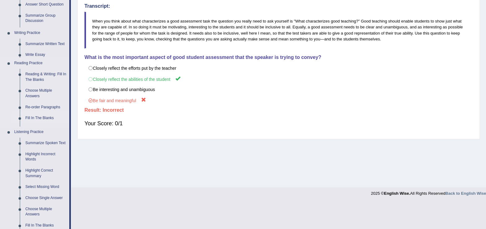
scroll to position [95, 0]
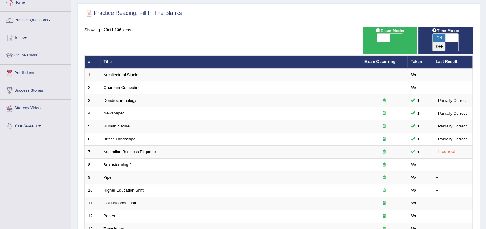
scroll to position [42, 0]
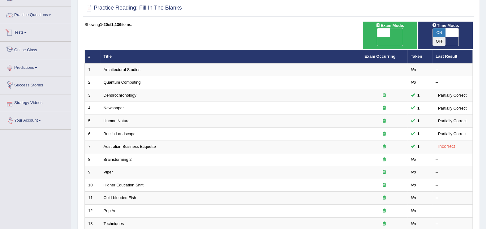
click at [46, 15] on link "Practice Questions" at bounding box center [35, 13] width 71 height 15
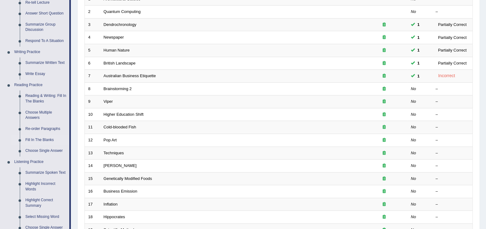
scroll to position [125, 0]
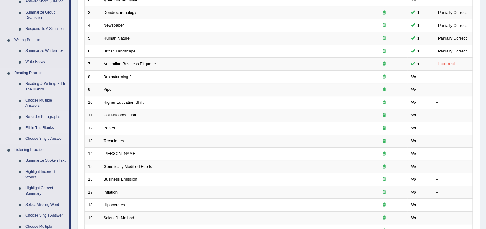
click at [45, 115] on link "Re-order Paragraphs" at bounding box center [46, 117] width 47 height 11
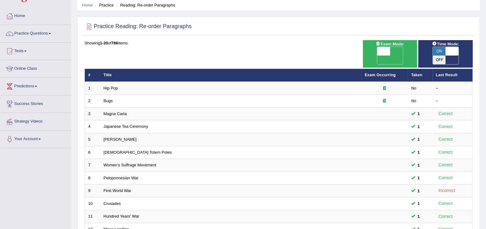
scroll to position [19, 0]
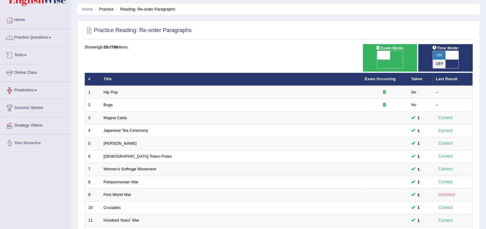
click at [52, 42] on link "Practice Questions" at bounding box center [35, 36] width 71 height 15
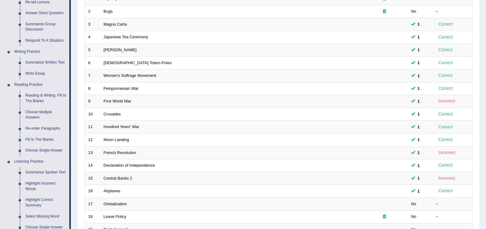
scroll to position [115, 0]
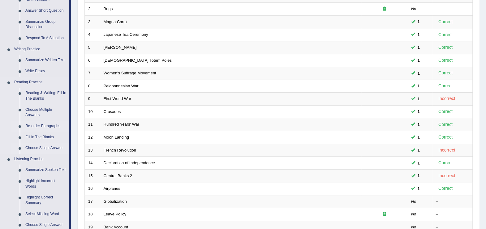
click at [33, 148] on link "Choose Single Answer" at bounding box center [46, 148] width 47 height 11
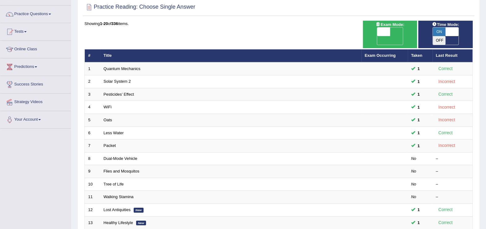
scroll to position [44, 0]
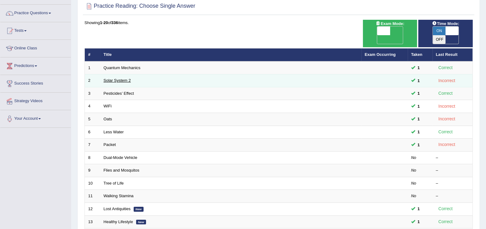
click at [122, 78] on link "Solar System 2" at bounding box center [117, 80] width 27 height 5
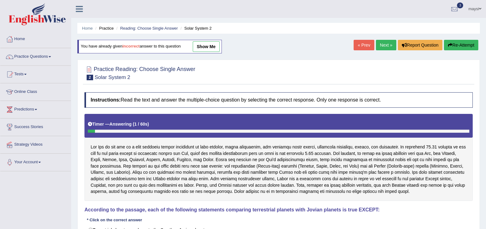
click at [208, 46] on link "show me" at bounding box center [206, 46] width 27 height 11
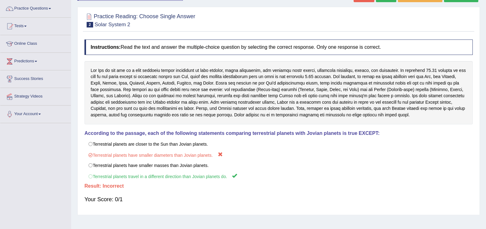
scroll to position [53, 0]
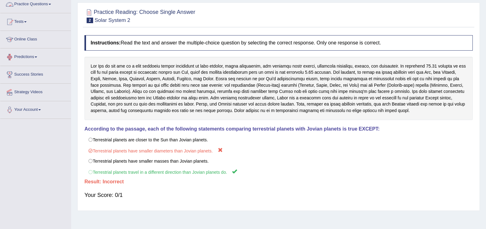
click at [21, 2] on link "Practice Questions" at bounding box center [35, 3] width 71 height 15
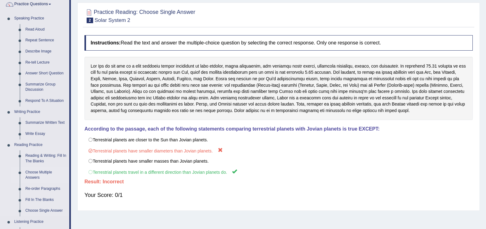
click at [45, 173] on link "Choose Multiple Answers" at bounding box center [46, 175] width 47 height 16
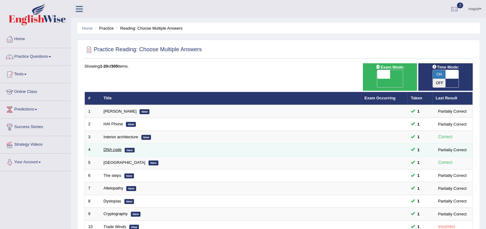
click at [109, 148] on link "DNA code" at bounding box center [113, 150] width 18 height 5
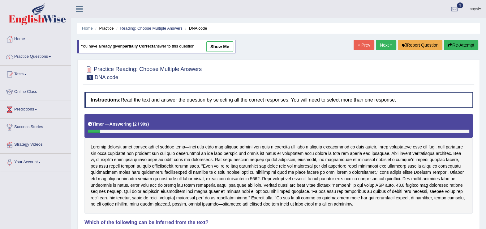
click at [217, 45] on link "show me" at bounding box center [219, 46] width 27 height 11
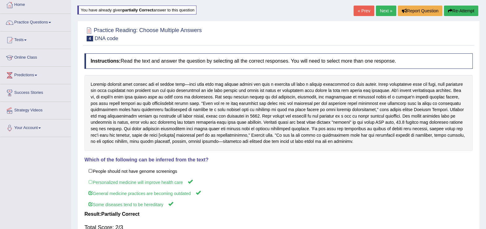
scroll to position [35, 0]
